Goal: Information Seeking & Learning: Learn about a topic

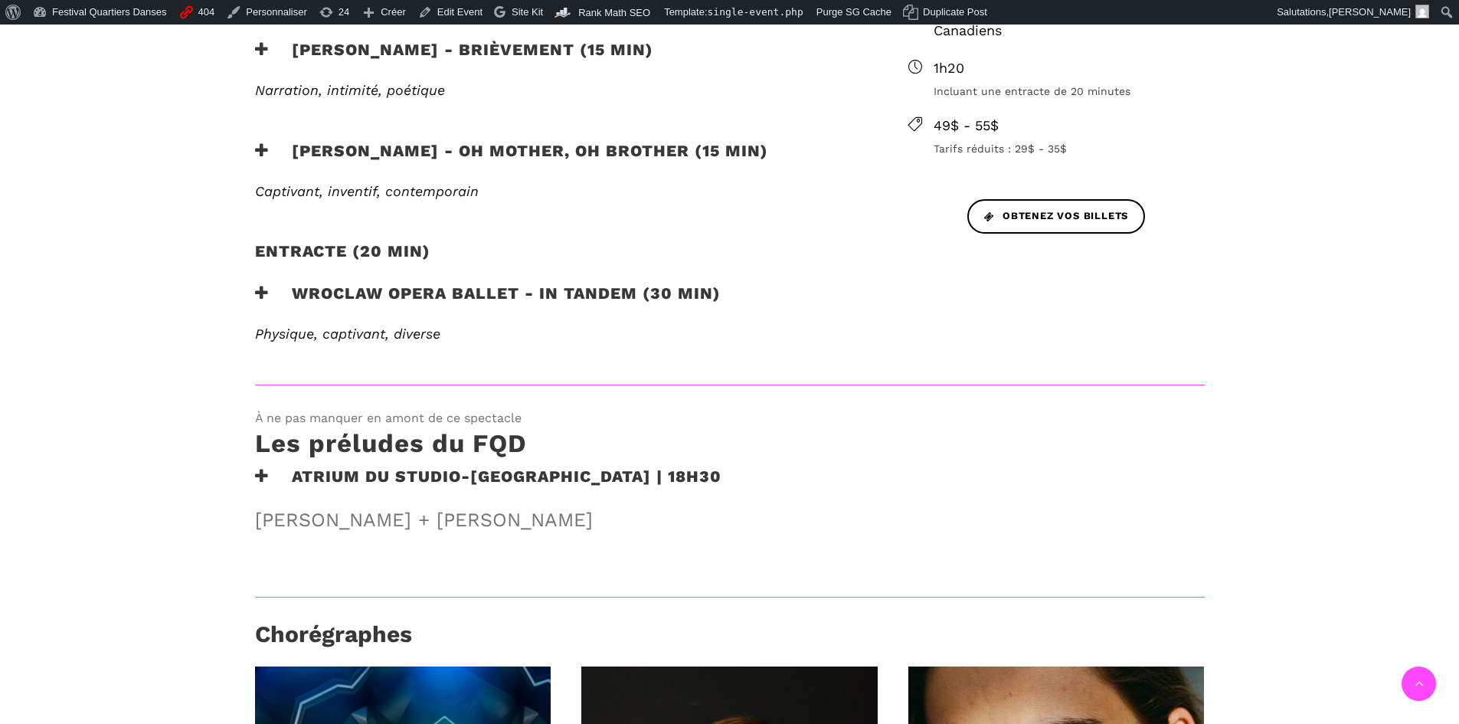
scroll to position [613, 0]
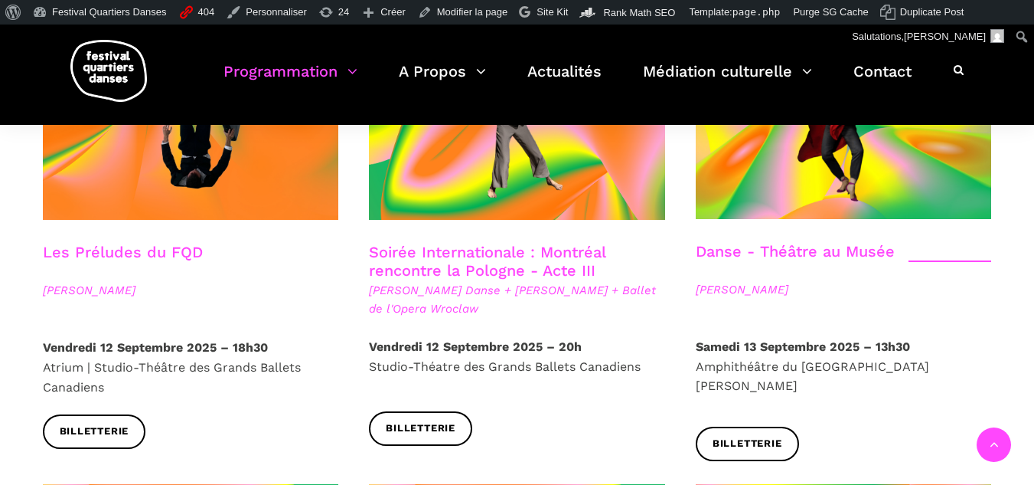
scroll to position [1711, 0]
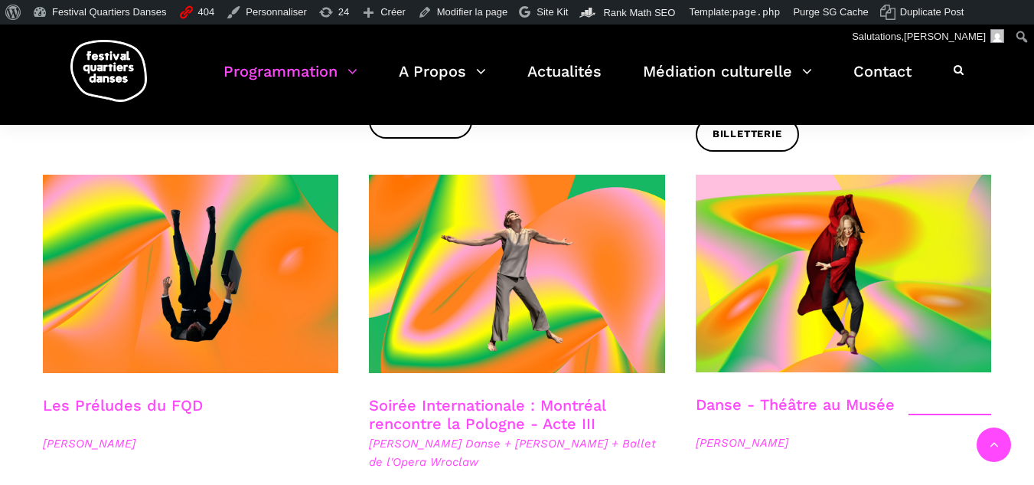
drag, startPoint x: 1068, startPoint y: 266, endPoint x: 1363, endPoint y: 34, distance: 375.1
click at [737, 433] on span "Denise Clarke" at bounding box center [844, 442] width 296 height 18
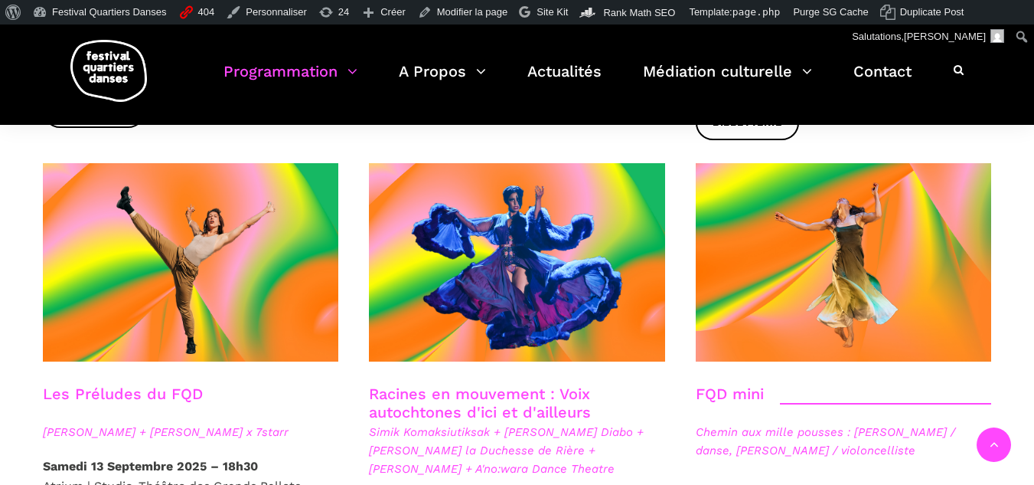
scroll to position [2094, 0]
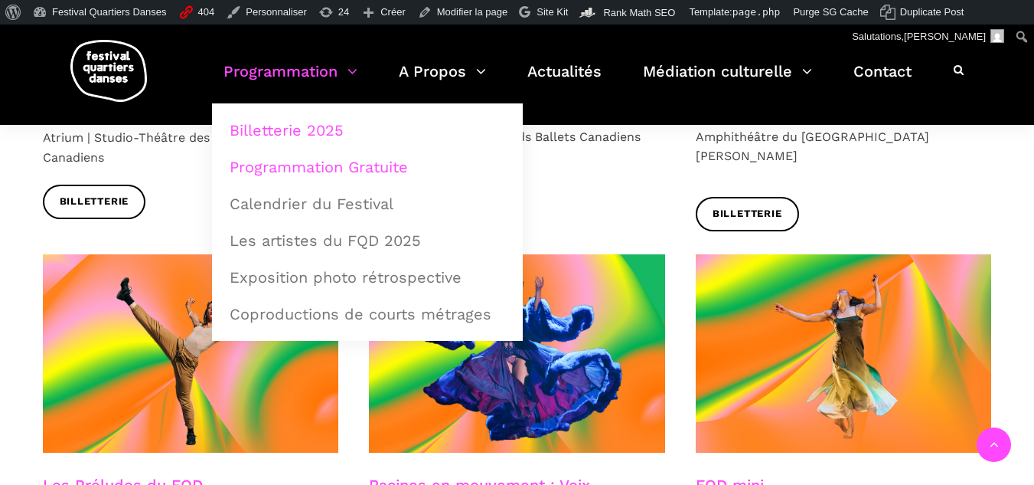
click at [330, 172] on link "Programmation Gratuite" at bounding box center [368, 166] width 294 height 35
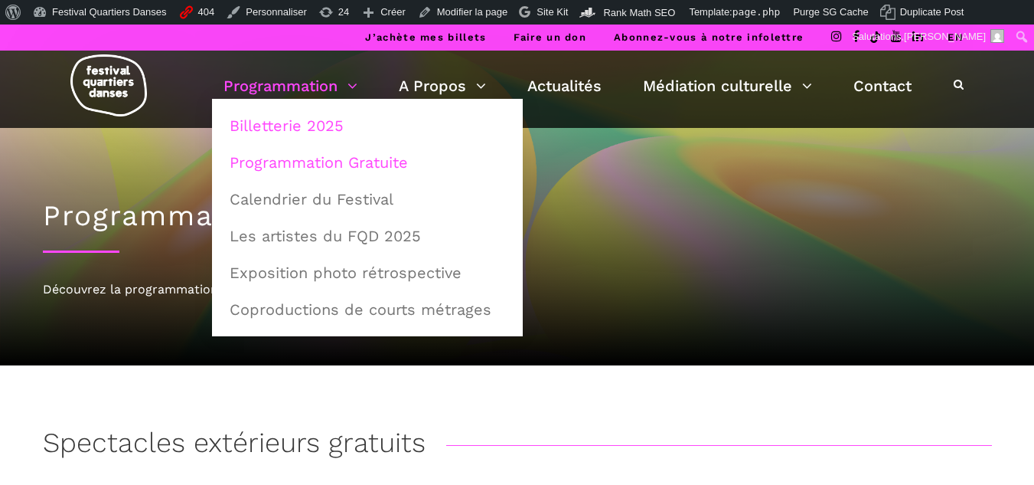
click at [305, 133] on link "Billetterie 2025" at bounding box center [368, 125] width 294 height 35
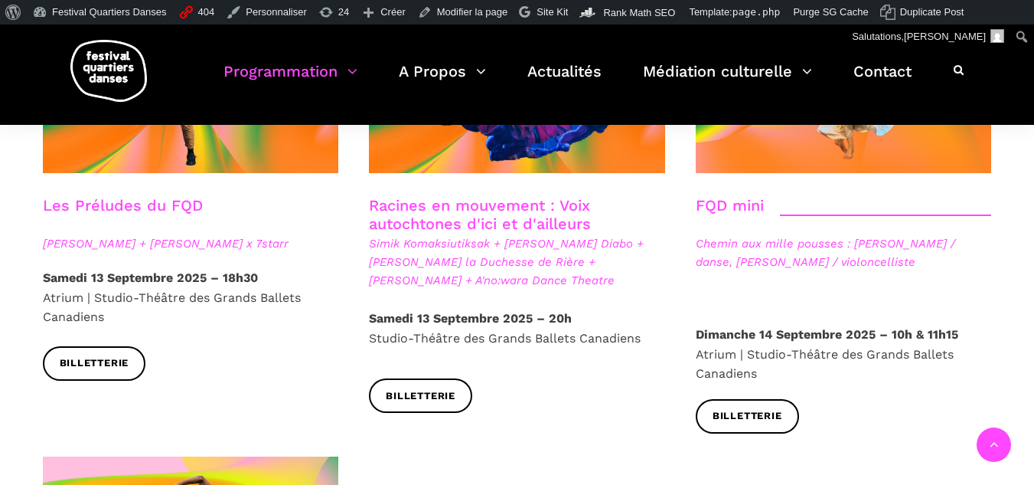
scroll to position [2144, 0]
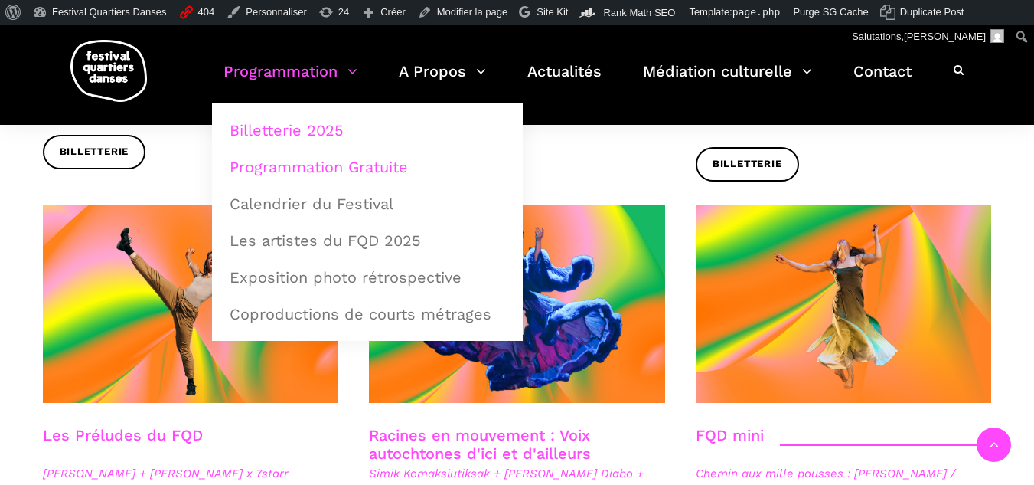
click at [297, 161] on link "Programmation Gratuite" at bounding box center [368, 166] width 294 height 35
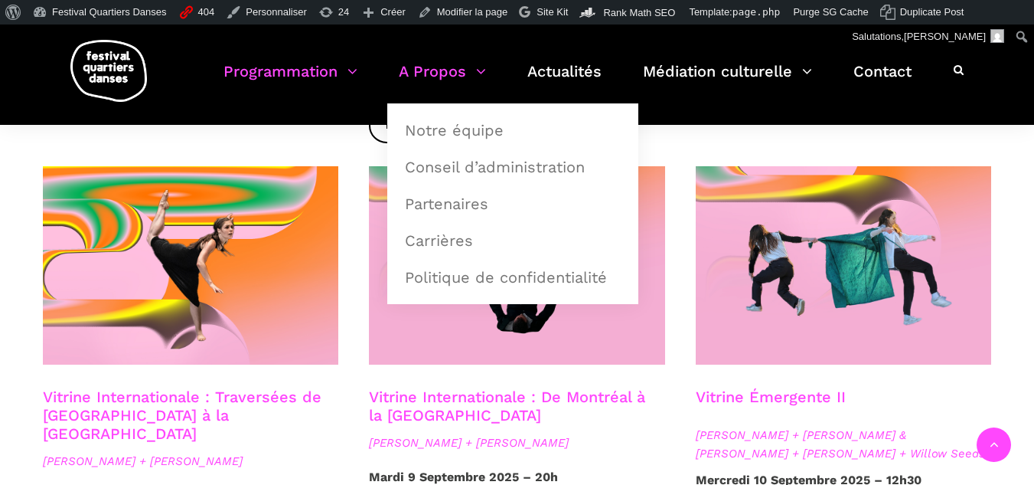
scroll to position [1225, 0]
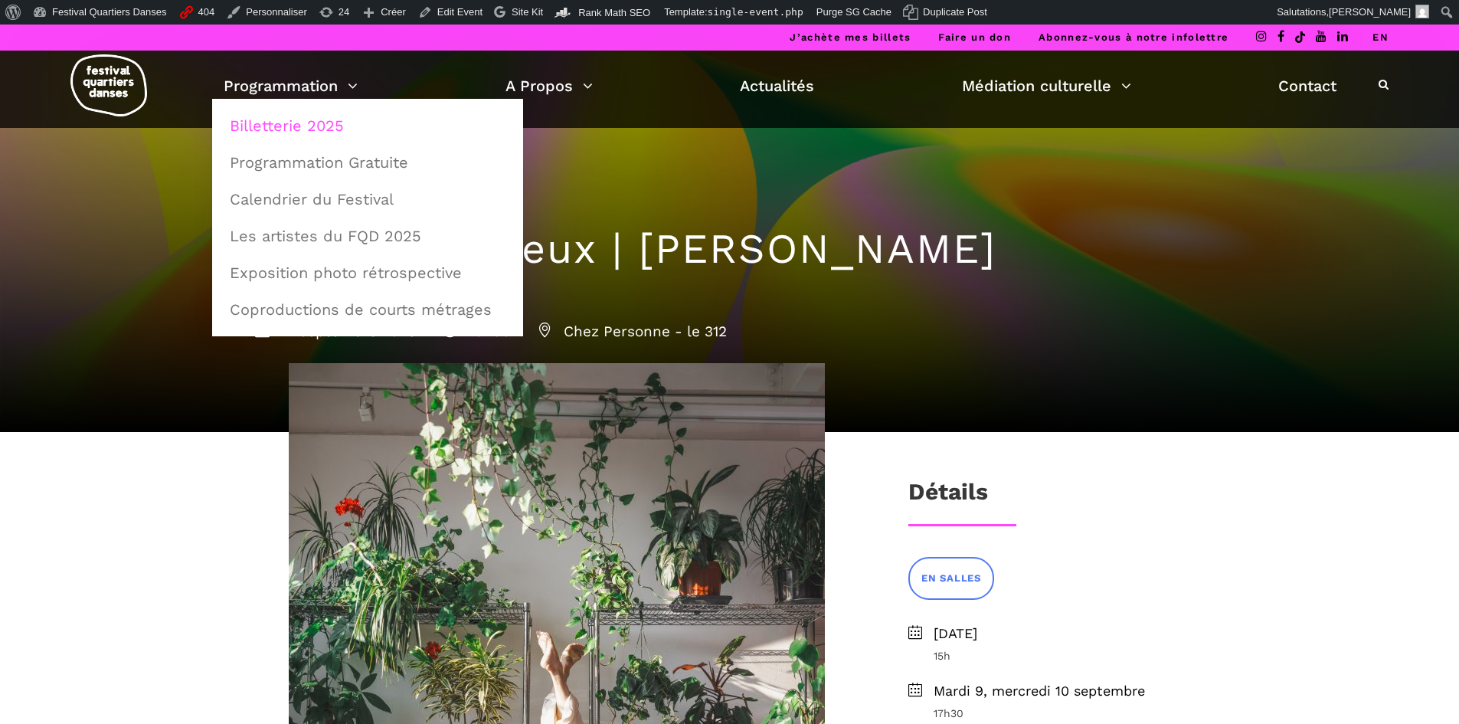
click at [292, 127] on link "Billetterie 2025" at bounding box center [368, 125] width 294 height 35
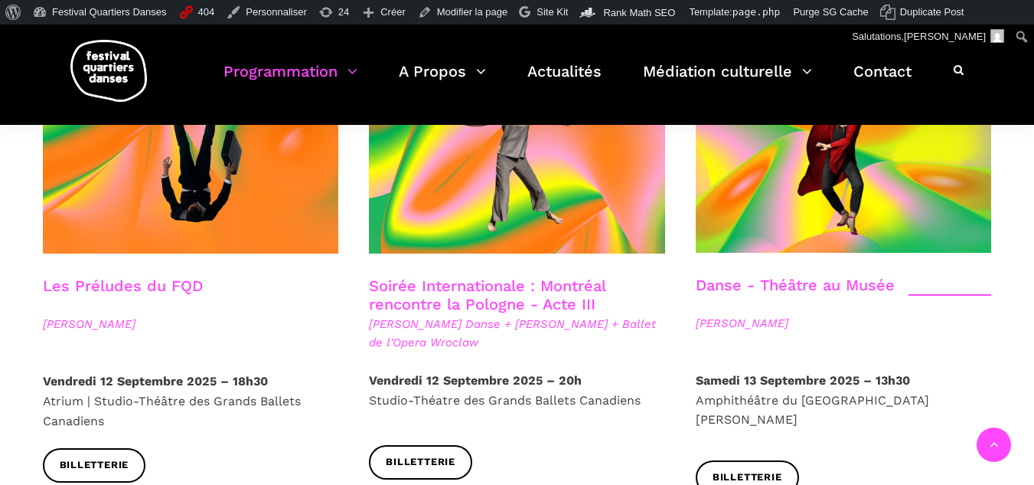
scroll to position [1838, 0]
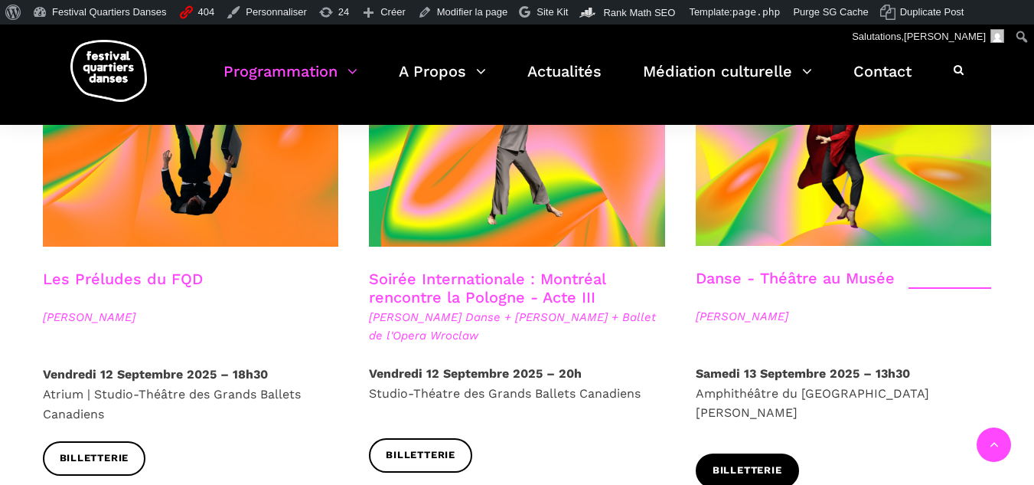
click at [772, 462] on span "Billetterie" at bounding box center [748, 470] width 70 height 16
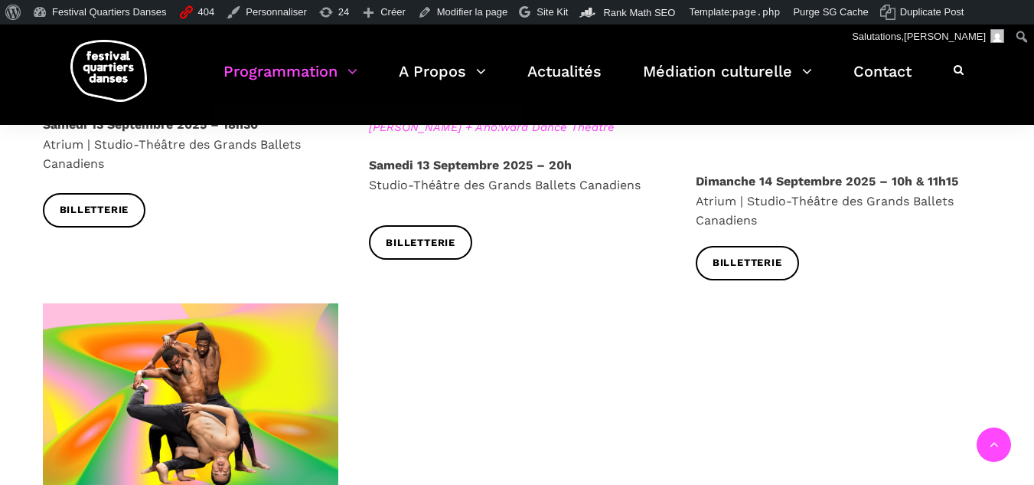
scroll to position [2297, 0]
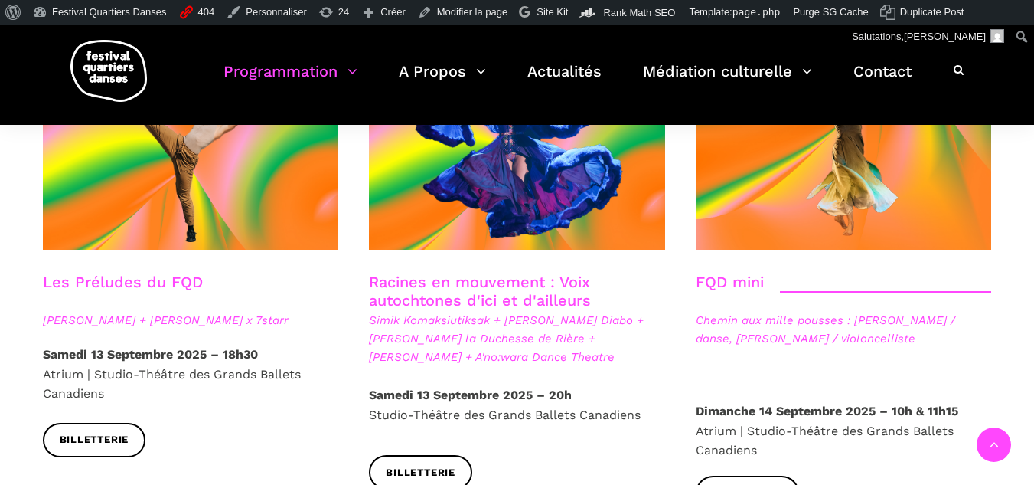
click at [533, 115] on div "Programmation Billetterie 2025 Programmation Gratuite Calendrier du Festival Le…" at bounding box center [516, 75] width 1011 height 100
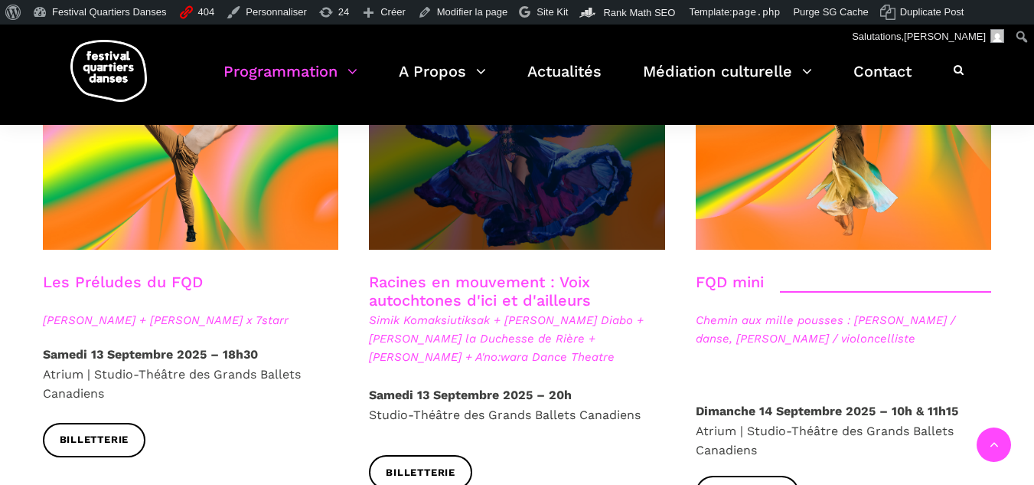
click at [524, 155] on span at bounding box center [517, 150] width 296 height 198
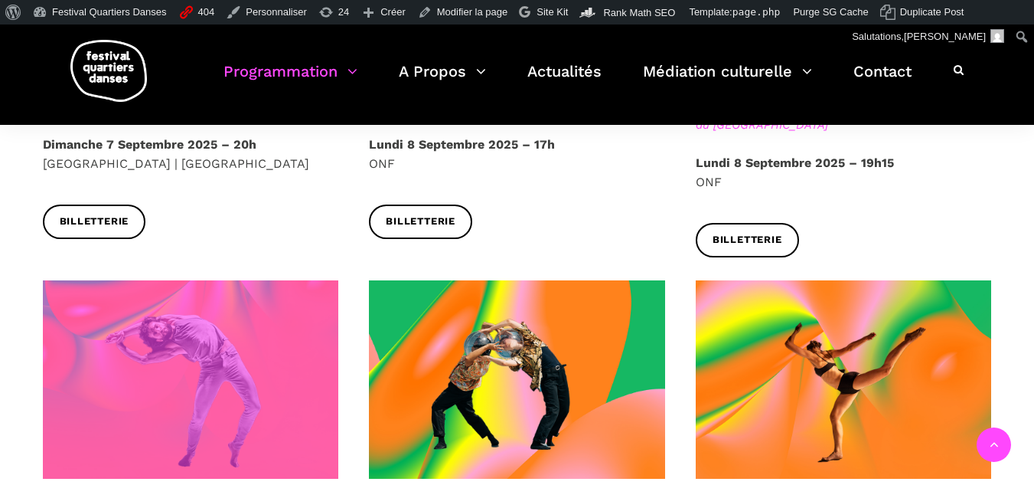
scroll to position [1302, 0]
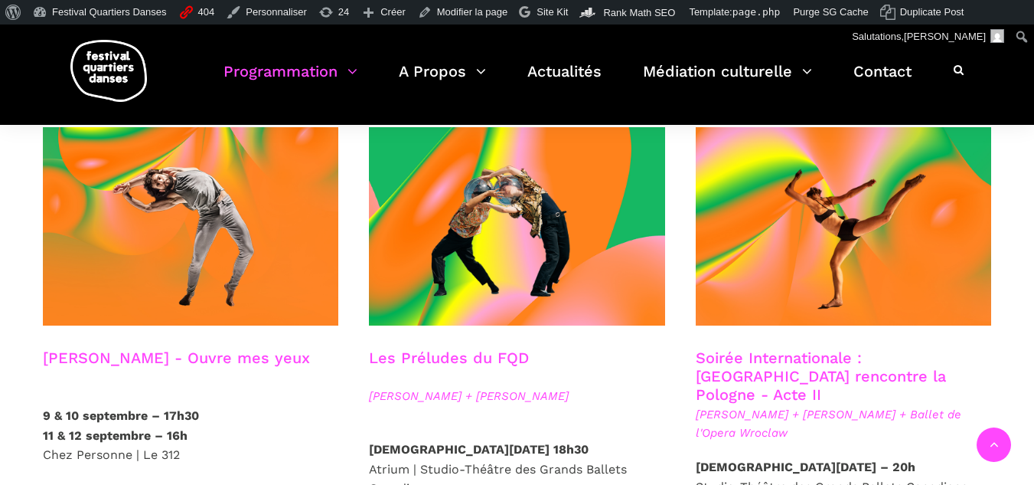
drag, startPoint x: 104, startPoint y: 336, endPoint x: 43, endPoint y: 319, distance: 63.5
click at [43, 348] on h3 "Charles-Alexis Desgagnés - Ouvre mes yeux" at bounding box center [176, 367] width 267 height 38
copy link "Charles-Alexis Desgagnés - Ouvre mes yeux"
click at [93, 348] on h3 "Charles-Alexis Desgagnés - Ouvre mes yeux" at bounding box center [176, 367] width 267 height 38
click at [40, 348] on div "Charles-Alexis Desgagnés - Ouvre mes yeux" at bounding box center [191, 376] width 327 height 57
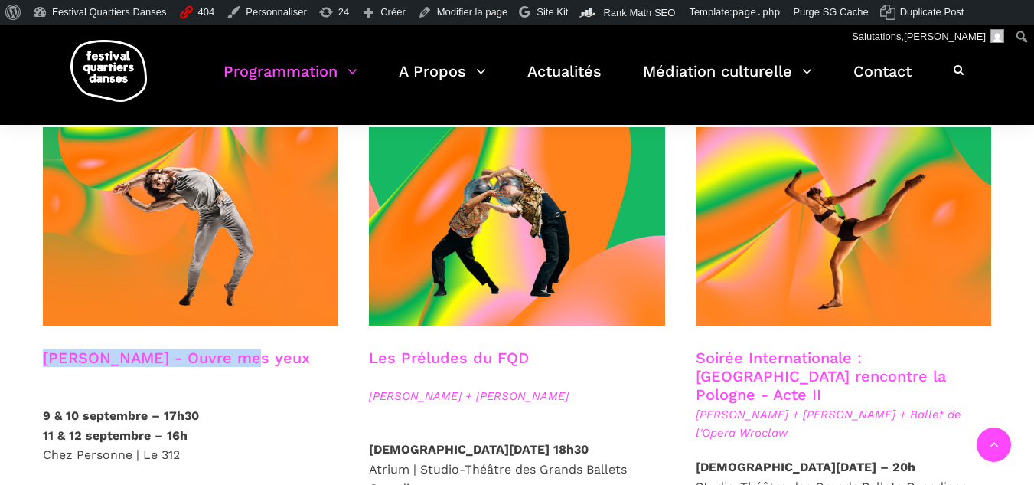
drag, startPoint x: 36, startPoint y: 311, endPoint x: 237, endPoint y: 315, distance: 201.4
click at [237, 348] on div "Charles-Alexis Desgagnés - Ouvre mes yeux" at bounding box center [191, 376] width 327 height 57
copy link "Charles-Alexis Desgagnés"
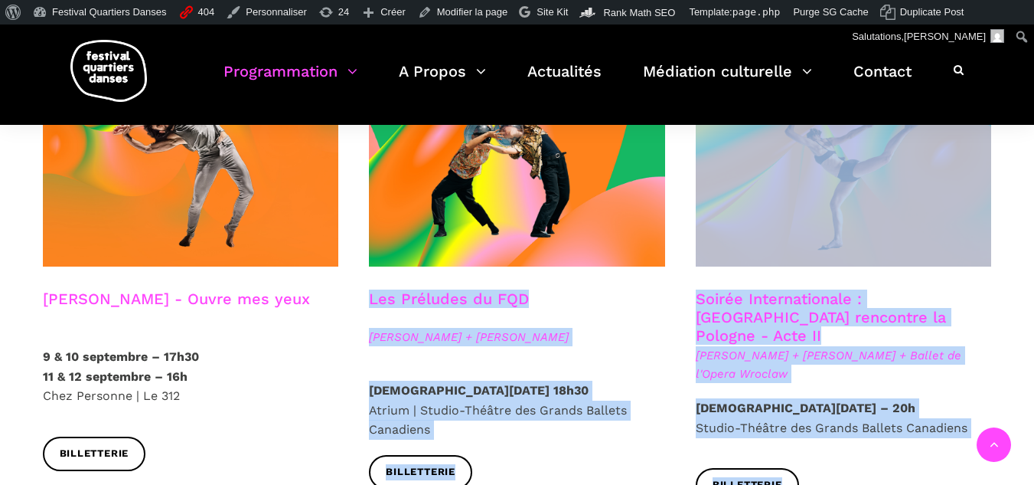
drag, startPoint x: 1452, startPoint y: 402, endPoint x: 1798, endPoint y: 484, distance: 355.6
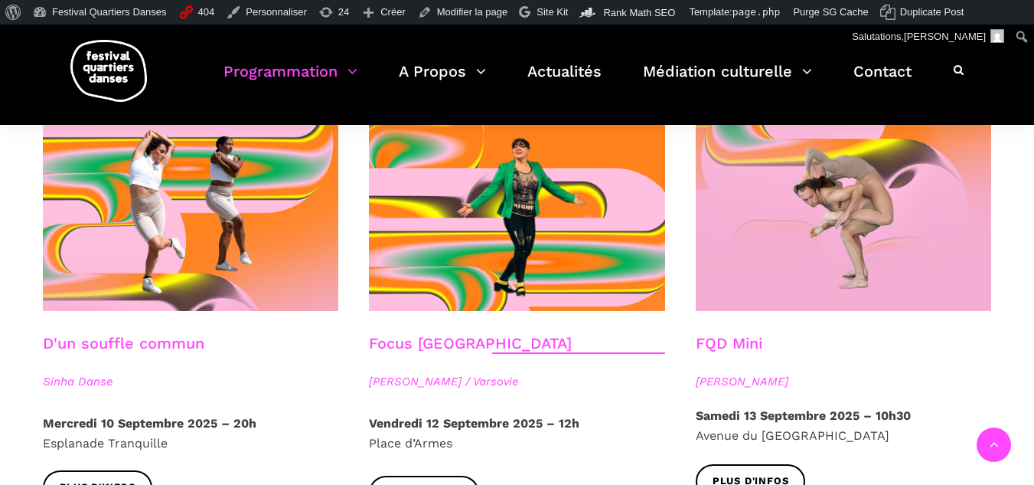
scroll to position [1873, 0]
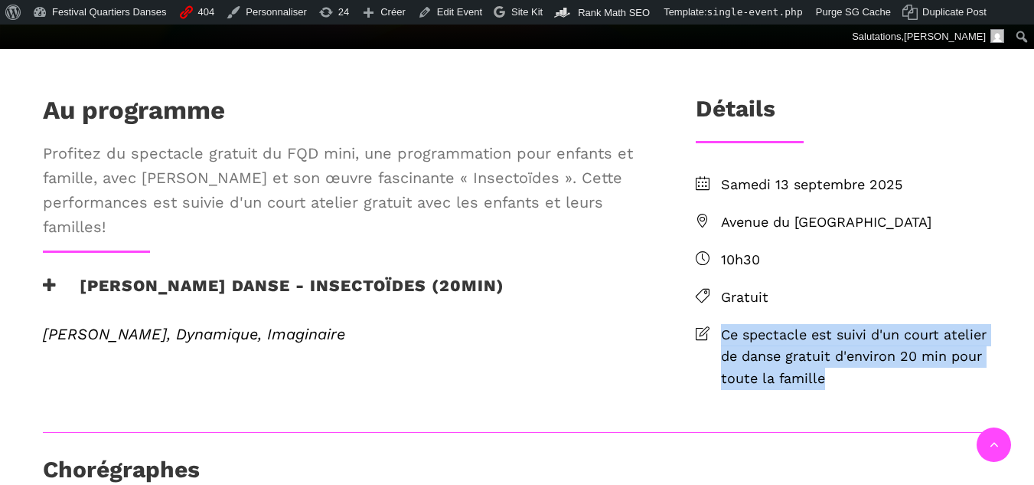
drag, startPoint x: 849, startPoint y: 443, endPoint x: 711, endPoint y: 395, distance: 146.0
click at [711, 390] on li "Ce spectacle est suivi d'un court atelier de danse gratuit d'environ 20 min pou…" at bounding box center [844, 357] width 296 height 66
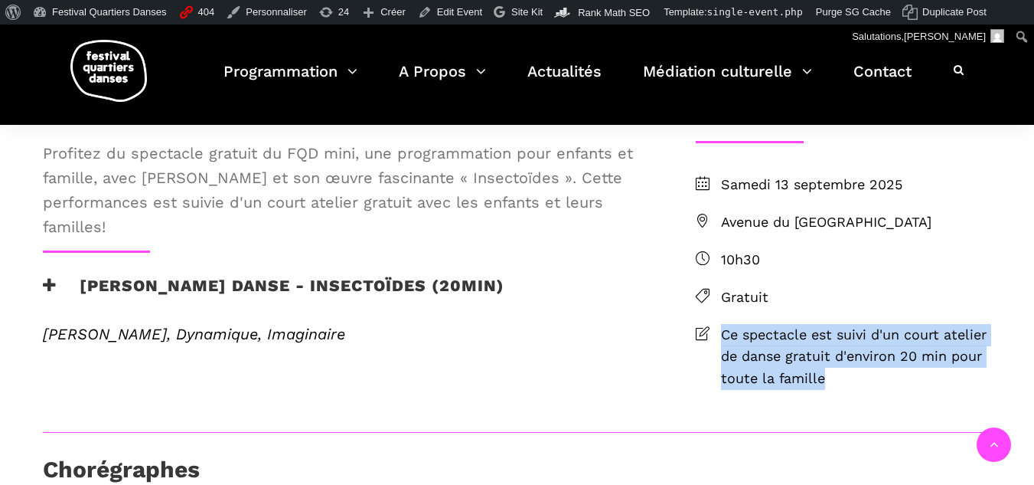
copy span "Ce spectacle est suivi d'un court atelier de danse gratuit d'environ 20 min pou…"
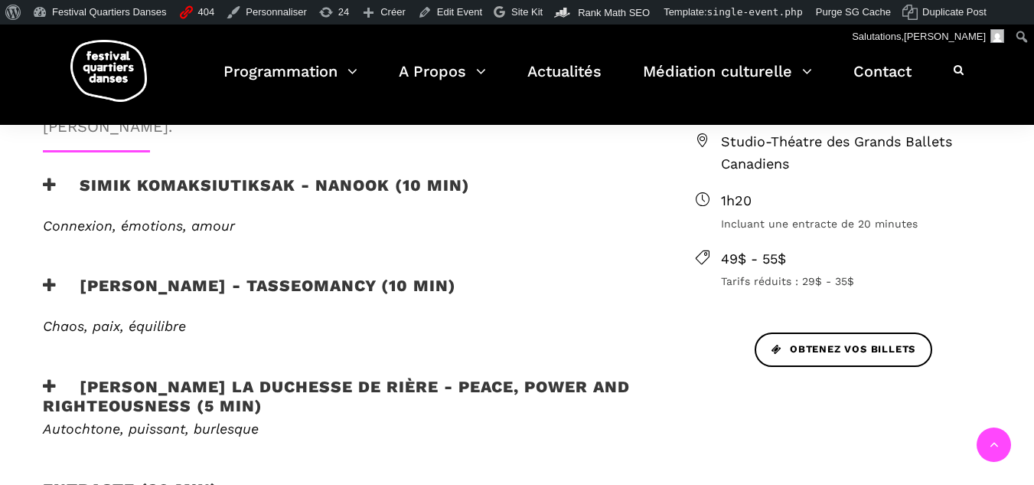
scroll to position [689, 0]
